Goal: Check status: Check status

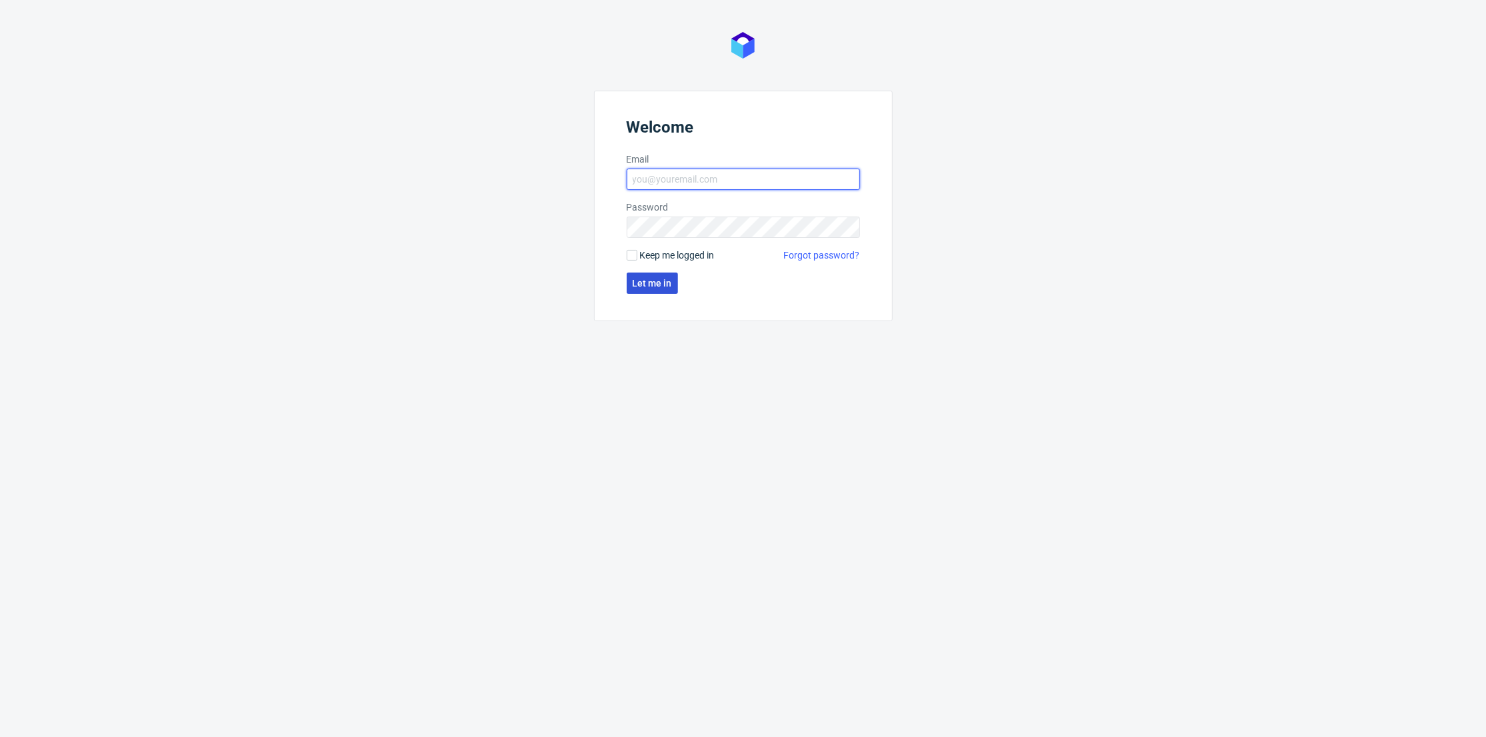
type input "[PERSON_NAME][EMAIL_ADDRESS][DOMAIN_NAME]"
click at [653, 284] on span "Let me in" at bounding box center [652, 283] width 39 height 9
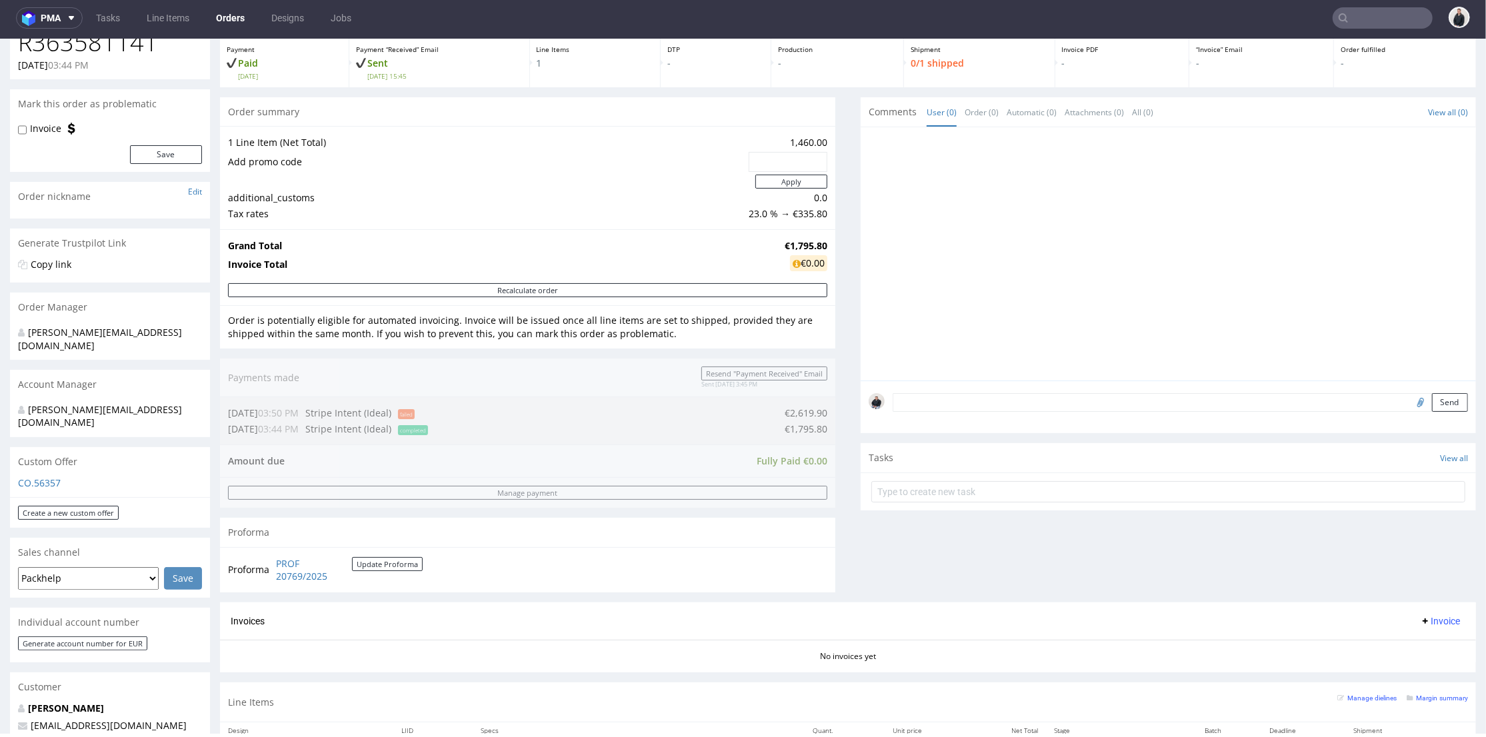
scroll to position [296, 0]
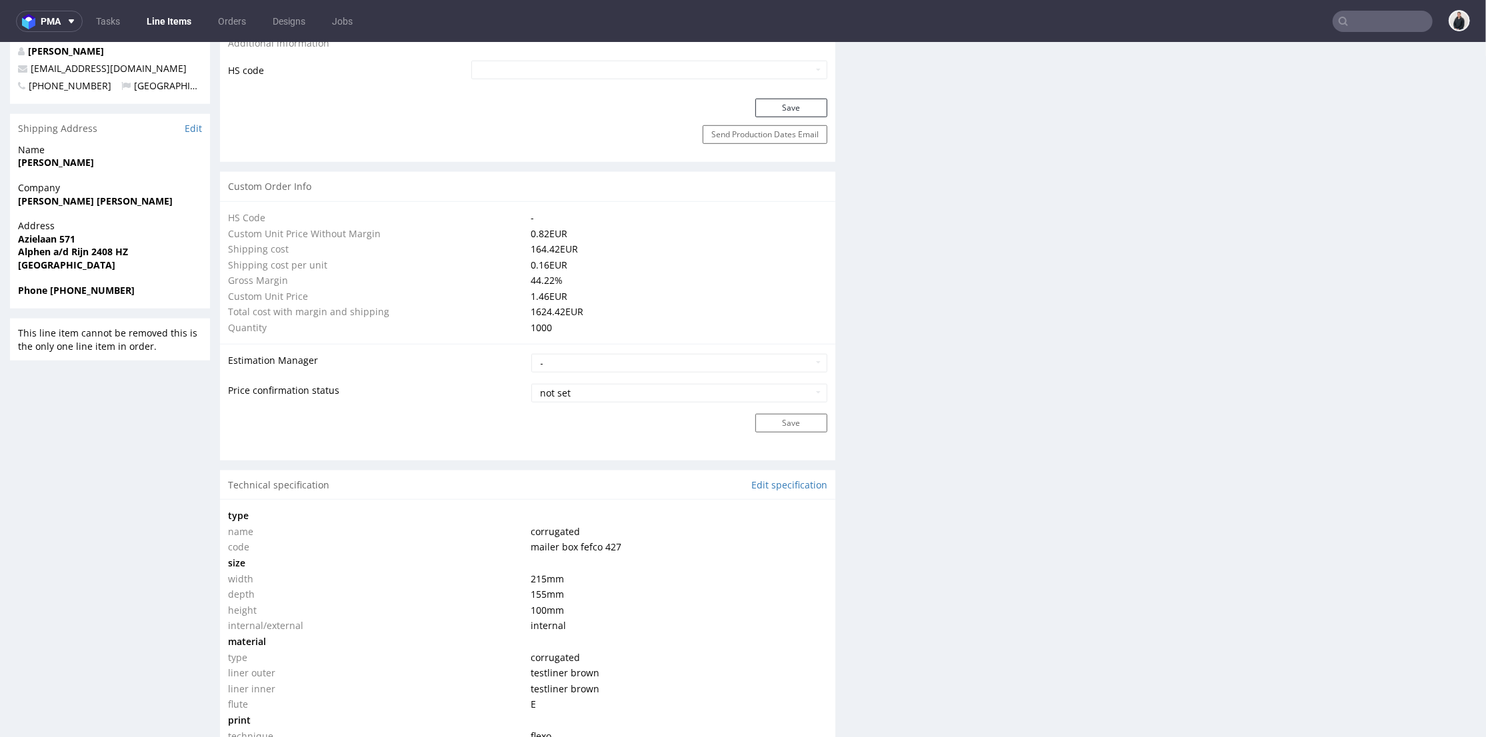
scroll to position [1131, 0]
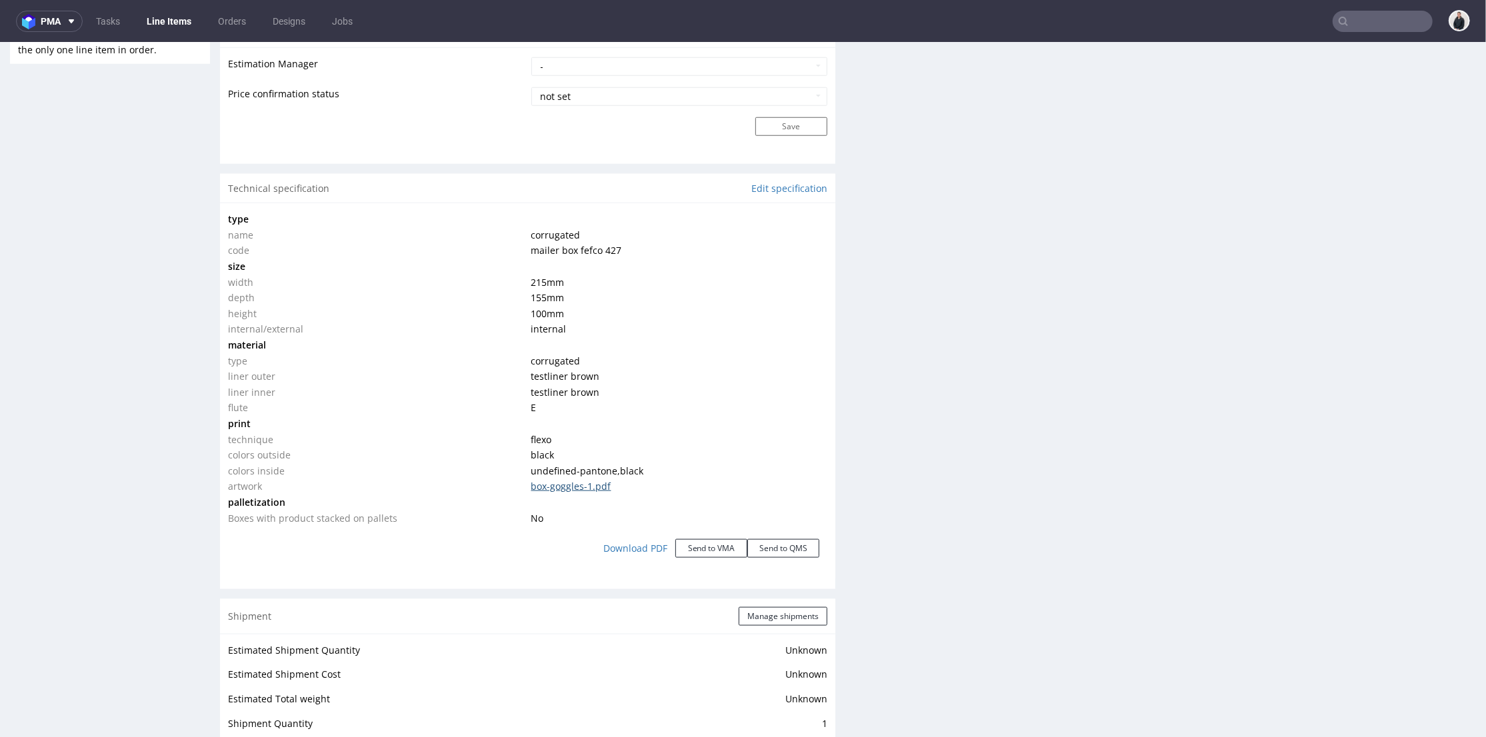
click at [599, 486] on link "box-goggles-1.pdf" at bounding box center [571, 485] width 80 height 13
click at [737, 277] on td "215 mm" at bounding box center [678, 282] width 300 height 16
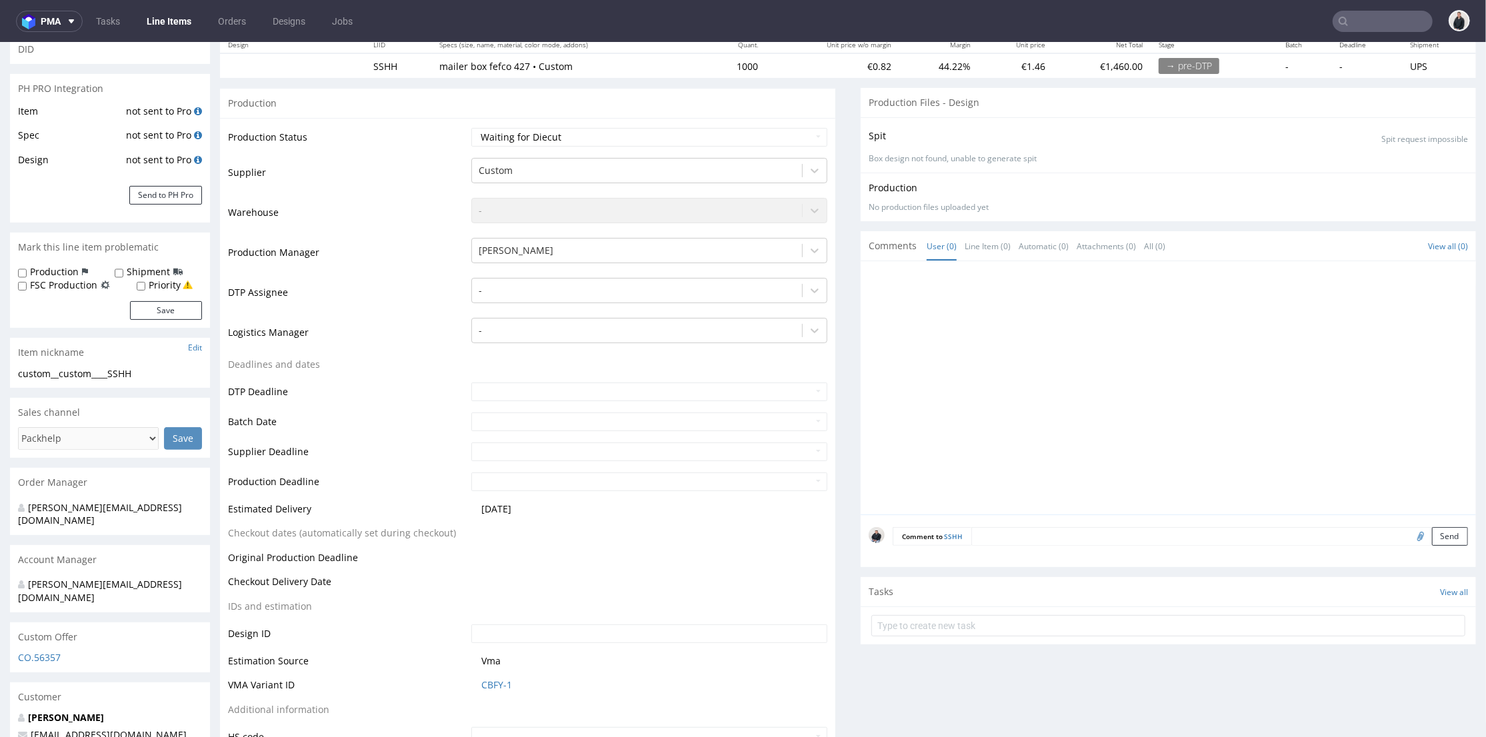
scroll to position [0, 0]
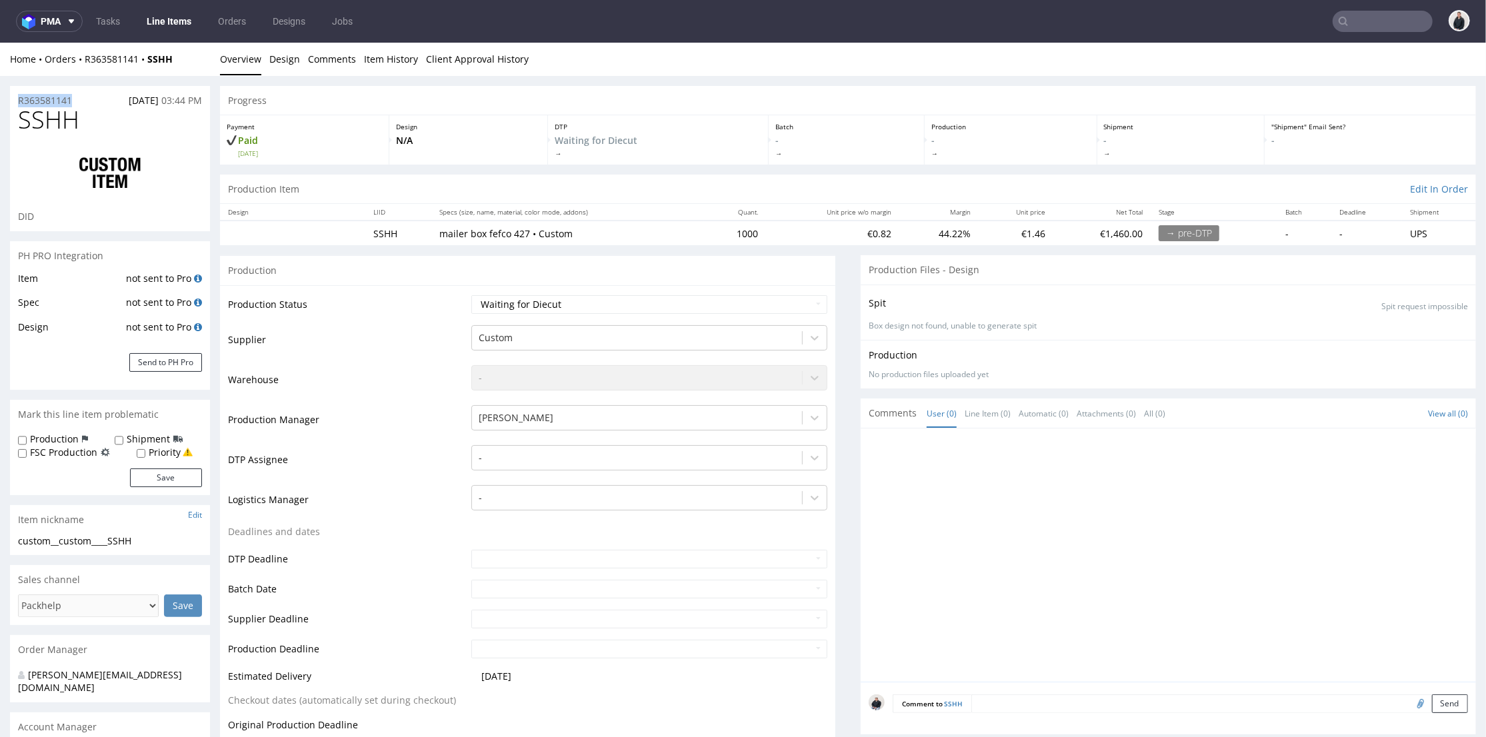
drag, startPoint x: 51, startPoint y: 100, endPoint x: 13, endPoint y: 99, distance: 37.4
click at [13, 99] on div "R363581141 [DATE] 03:44 PM" at bounding box center [110, 95] width 200 height 21
copy p "R363581141"
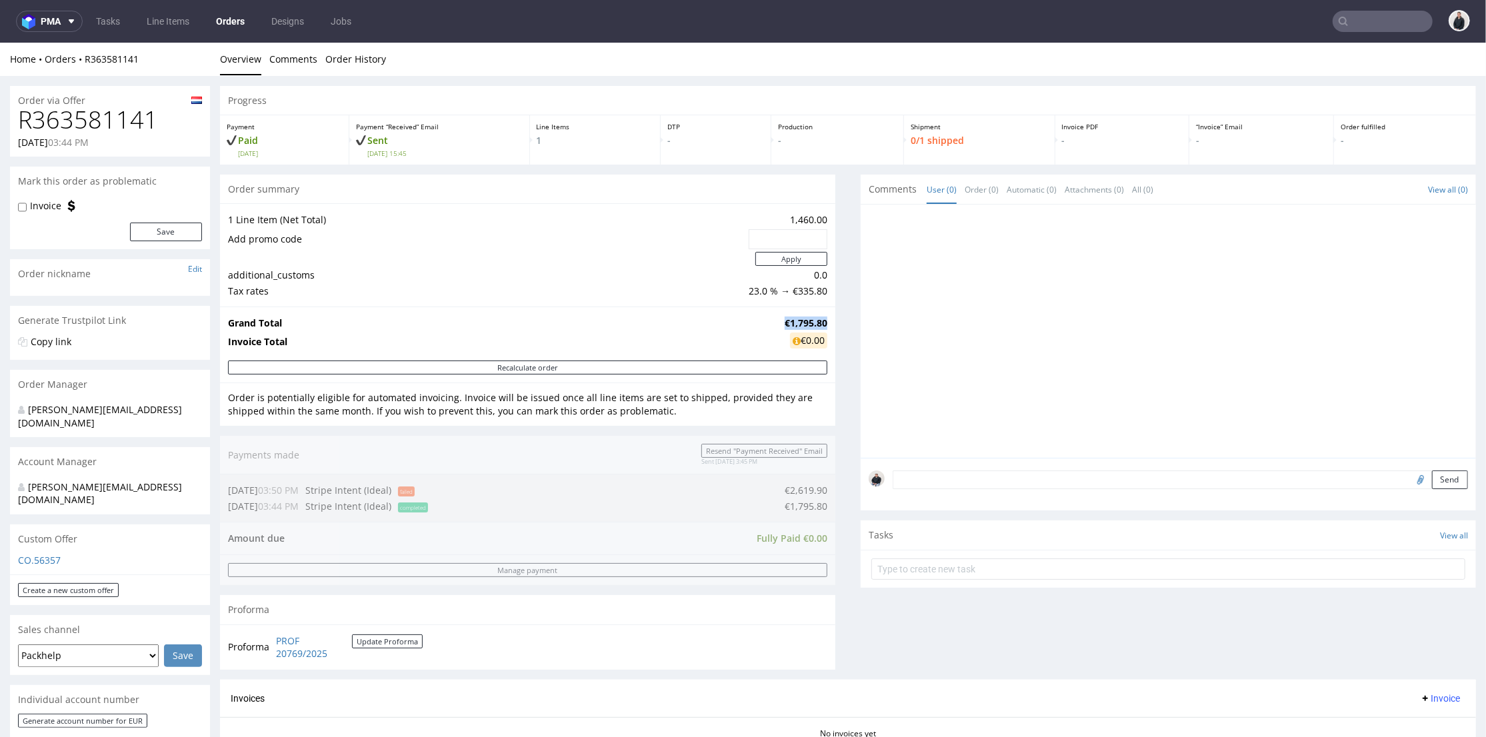
drag, startPoint x: 775, startPoint y: 321, endPoint x: 817, endPoint y: 319, distance: 42.1
click at [817, 319] on strong "€1,795.80" at bounding box center [806, 322] width 43 height 13
copy strong "€1,795.80"
